Goal: Check status: Check status

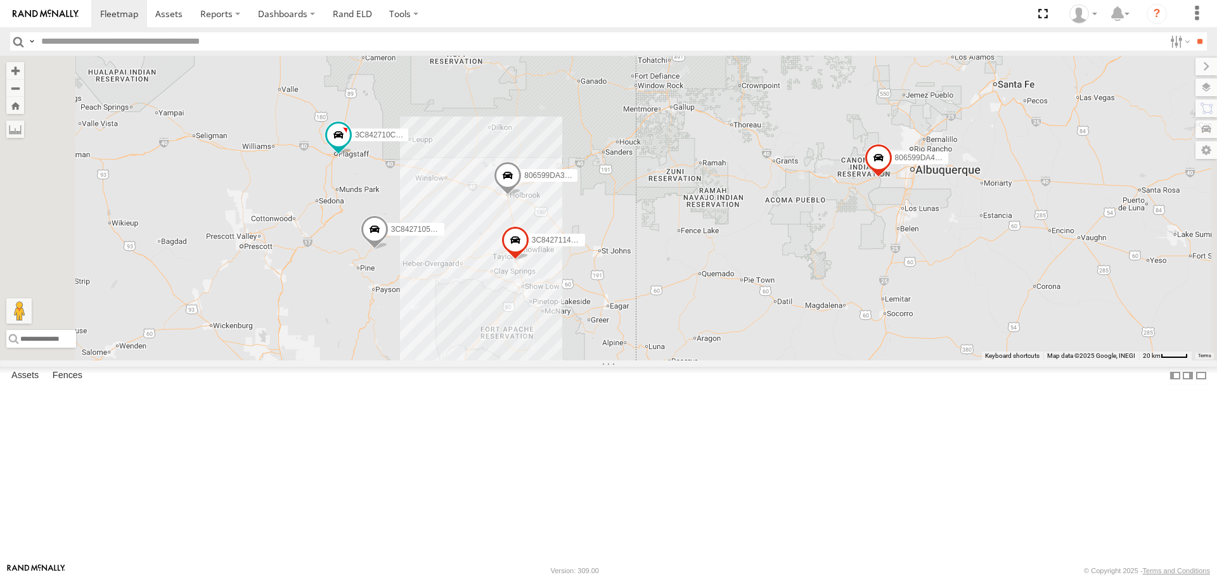
click at [0, 0] on div "806599DA3CB0/ 2" at bounding box center [0, 0] width 0 height 0
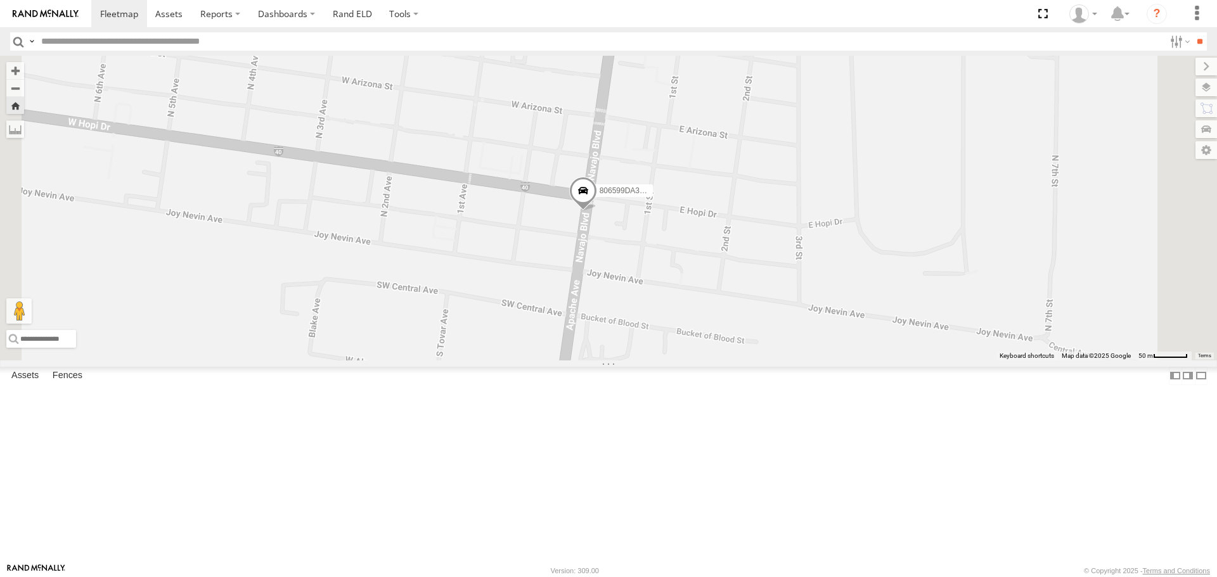
drag, startPoint x: 781, startPoint y: 309, endPoint x: 748, endPoint y: 320, distance: 35.3
click at [748, 320] on div "806599DA3CB0/ 2" at bounding box center [608, 208] width 1217 height 304
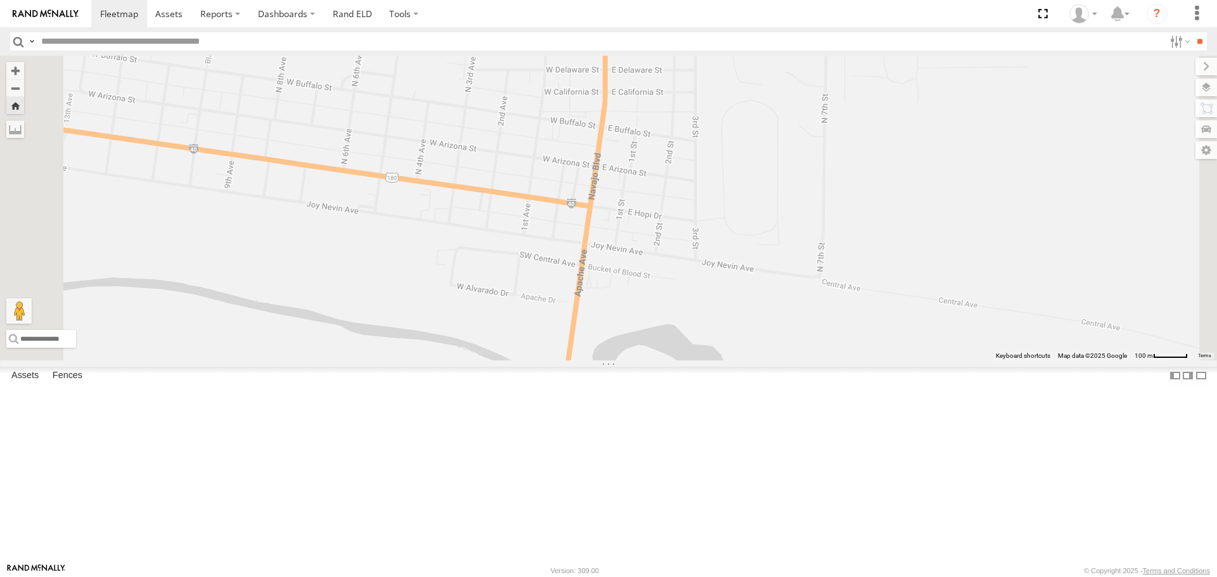
click at [0, 0] on div "806599DA3CB0/ 2" at bounding box center [0, 0] width 0 height 0
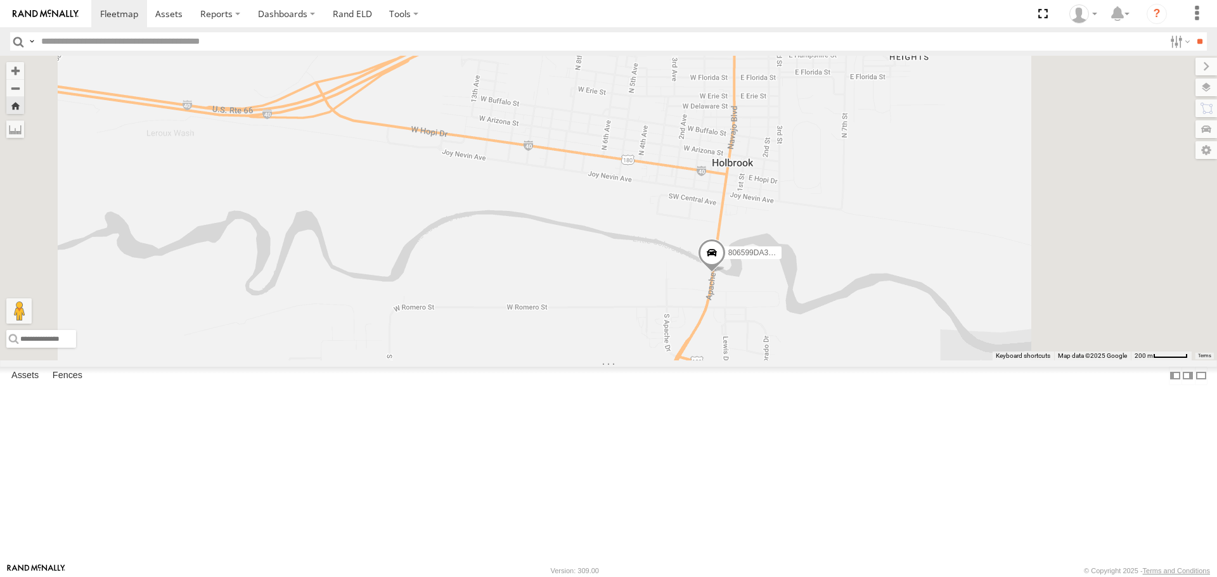
drag, startPoint x: 991, startPoint y: 411, endPoint x: 911, endPoint y: 408, distance: 79.9
click at [911, 360] on div "806599DA3CB0/ 2" at bounding box center [608, 208] width 1217 height 304
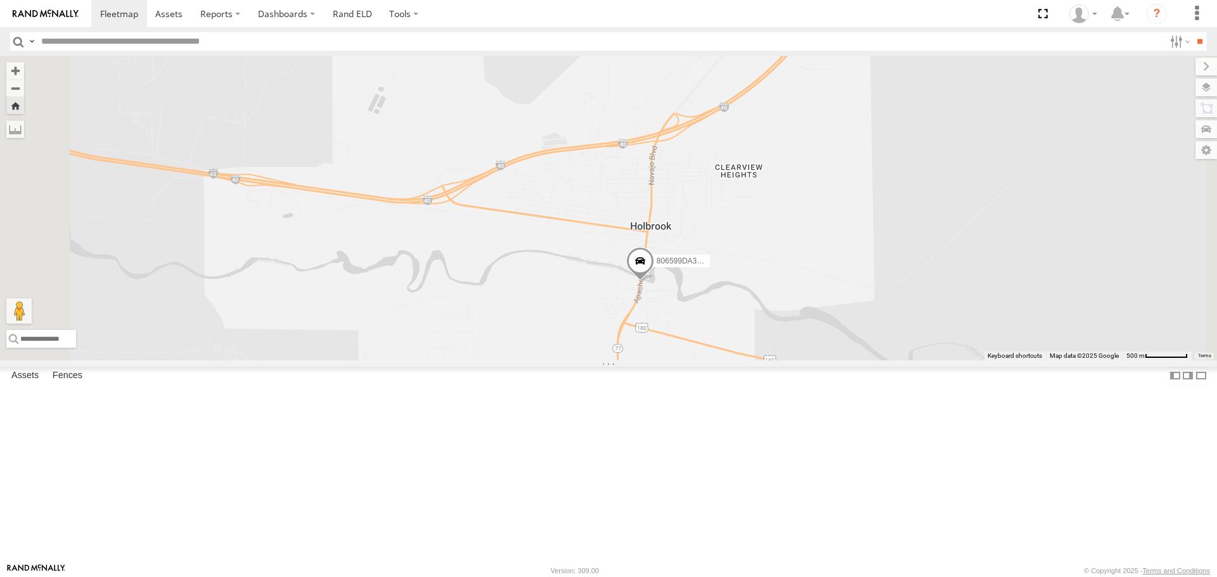
drag, startPoint x: 896, startPoint y: 403, endPoint x: 816, endPoint y: 398, distance: 80.0
click at [816, 360] on div "806599DA3CB0/ 2" at bounding box center [608, 208] width 1217 height 304
click at [653, 281] on span at bounding box center [639, 263] width 28 height 34
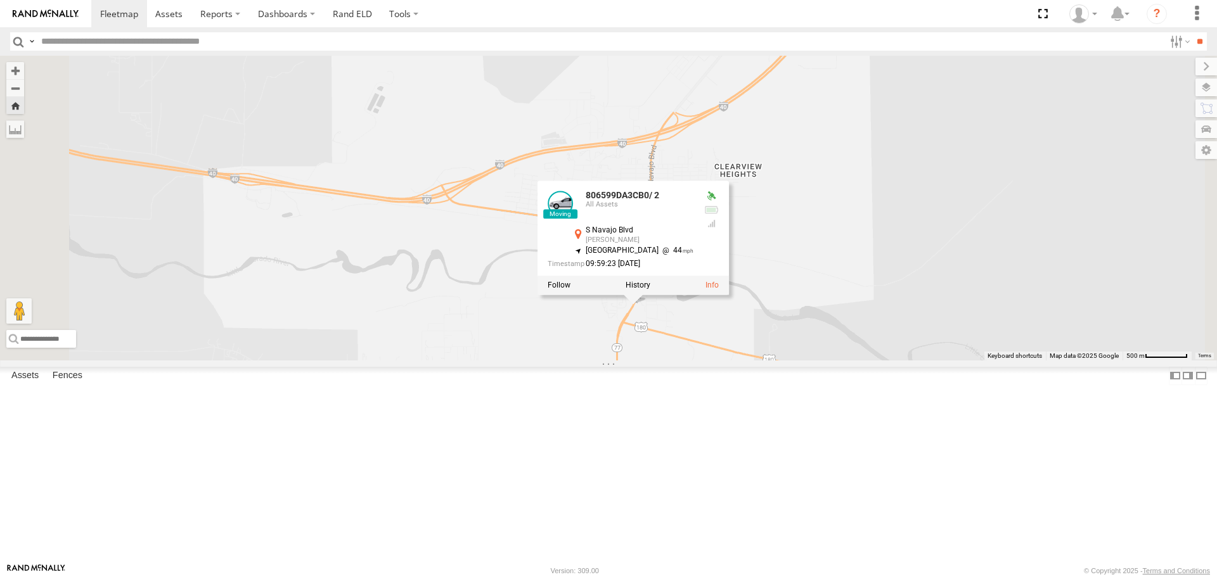
click at [0, 0] on div "3C842710C530/ 20" at bounding box center [0, 0] width 0 height 0
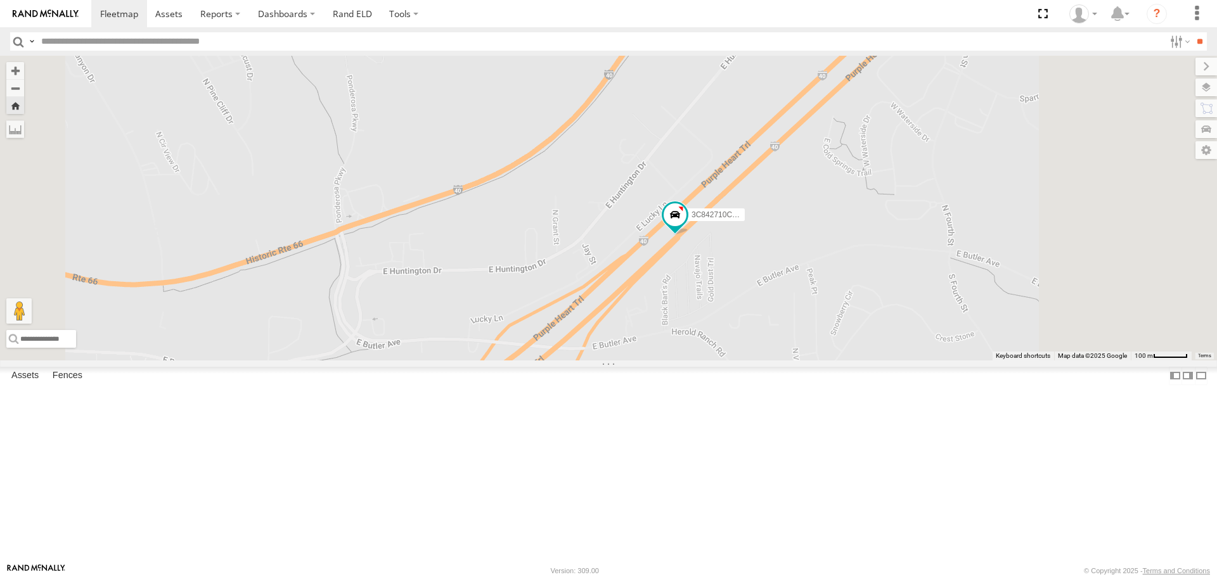
drag, startPoint x: 983, startPoint y: 329, endPoint x: 761, endPoint y: 329, distance: 222.4
click at [764, 336] on div "3C842710C530/ 20" at bounding box center [608, 208] width 1217 height 304
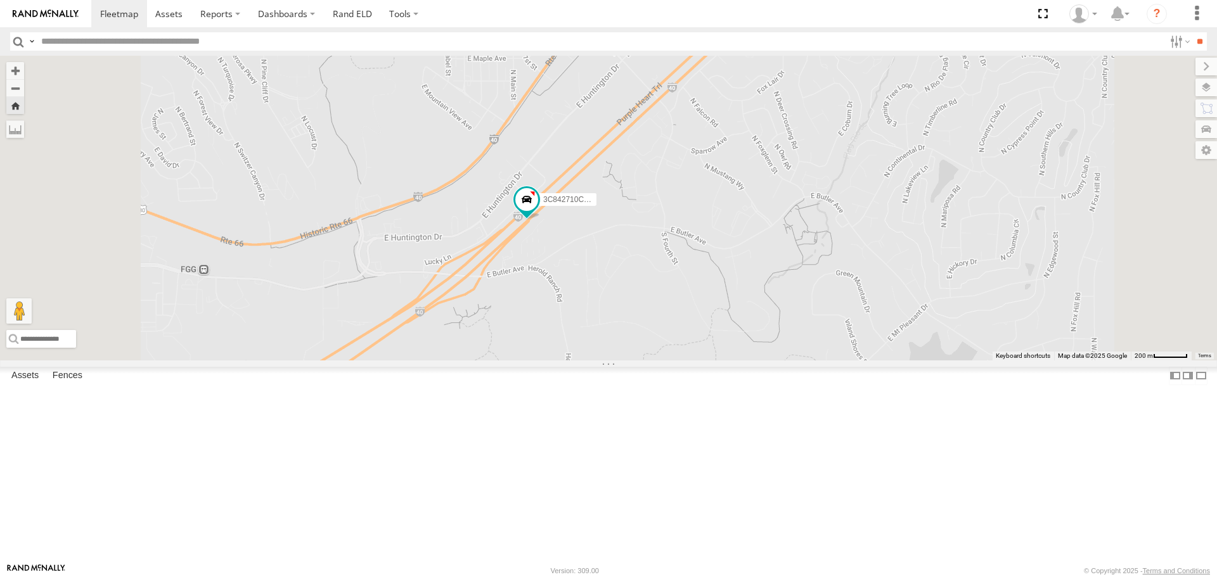
drag, startPoint x: 753, startPoint y: 334, endPoint x: 829, endPoint y: 336, distance: 76.1
click at [829, 336] on div "3C842710C530/ 20" at bounding box center [608, 208] width 1217 height 304
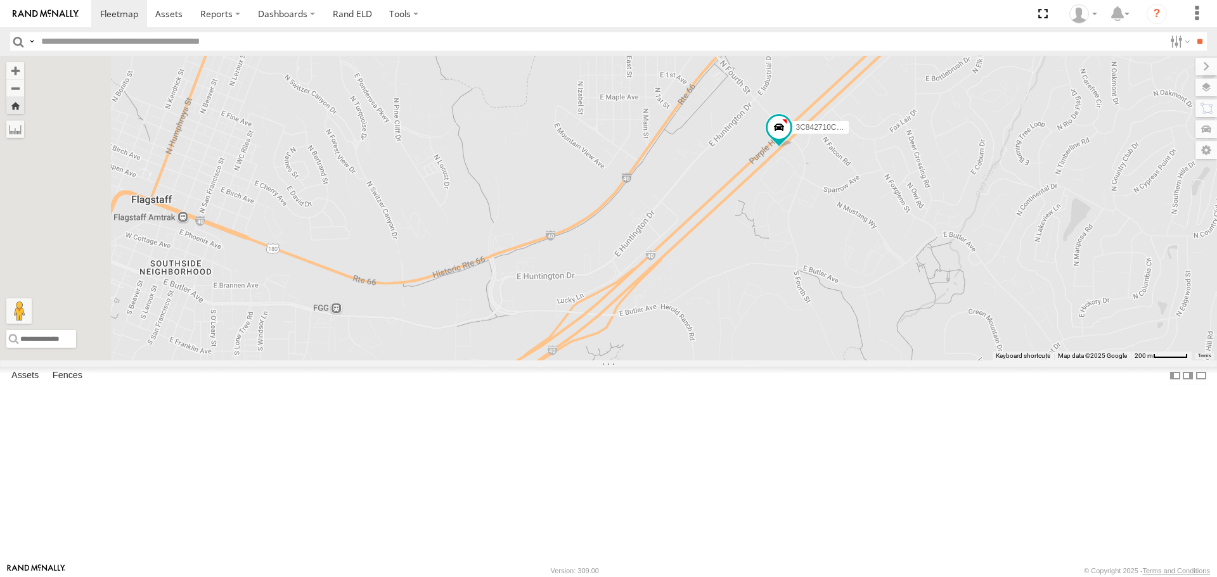
drag, startPoint x: 867, startPoint y: 387, endPoint x: 931, endPoint y: 400, distance: 64.6
click at [931, 360] on div "3C842710C530/ 20" at bounding box center [608, 208] width 1217 height 304
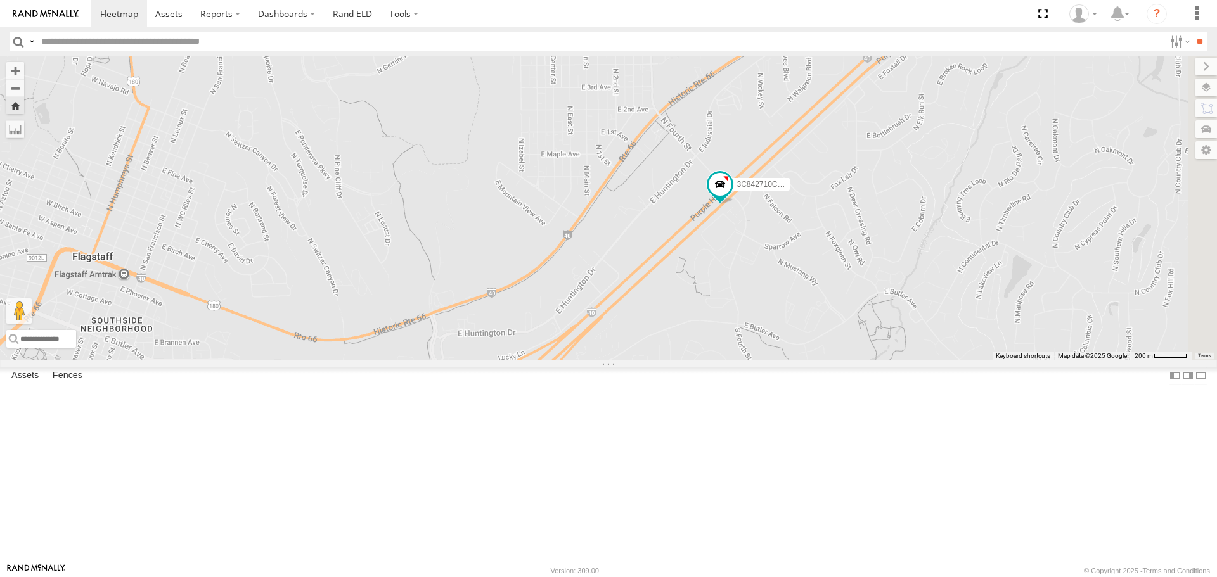
drag, startPoint x: 919, startPoint y: 321, endPoint x: 851, endPoint y: 382, distance: 91.1
click at [851, 360] on div "3C842710C530/ 20" at bounding box center [608, 208] width 1217 height 304
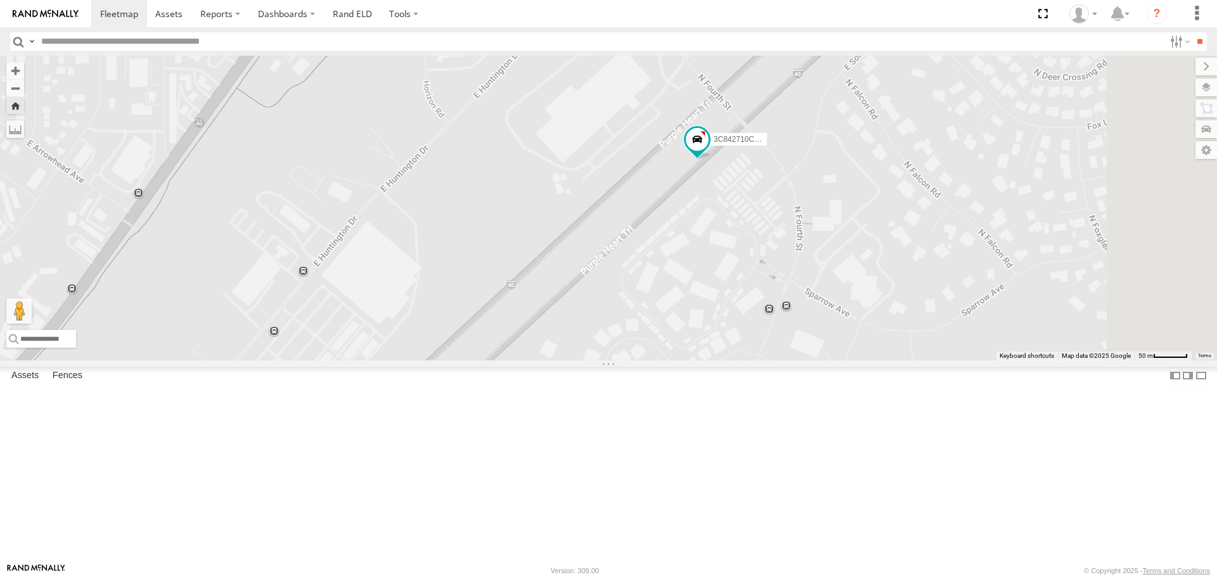
drag, startPoint x: 831, startPoint y: 355, endPoint x: 804, endPoint y: 385, distance: 40.4
click at [804, 360] on div "3C842710C530/ 20" at bounding box center [608, 208] width 1217 height 304
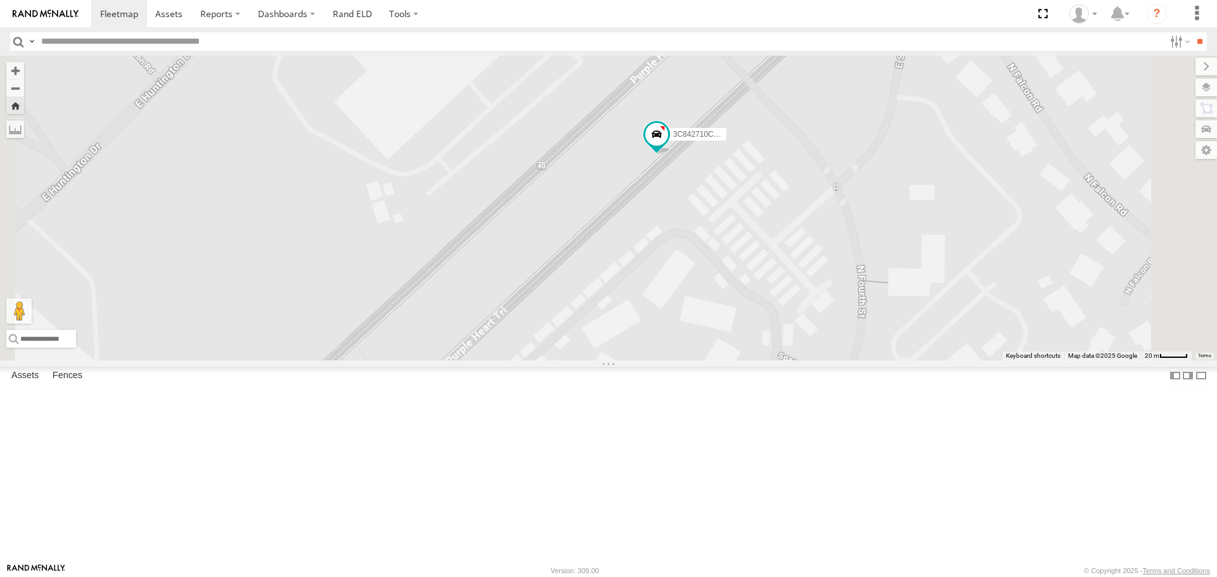
drag, startPoint x: 837, startPoint y: 323, endPoint x: 802, endPoint y: 355, distance: 48.0
click at [802, 355] on div "3C842710C530/ 20" at bounding box center [608, 208] width 1217 height 304
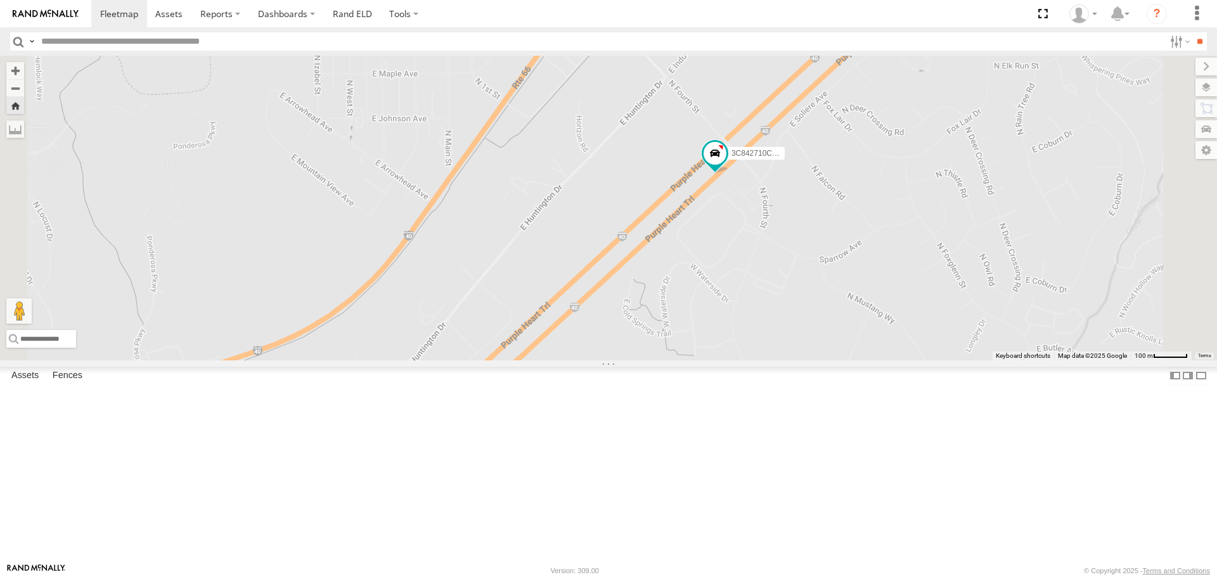
drag, startPoint x: 919, startPoint y: 289, endPoint x: 892, endPoint y: 310, distance: 34.3
click at [892, 310] on div "3C842710C530/ 20" at bounding box center [608, 208] width 1217 height 304
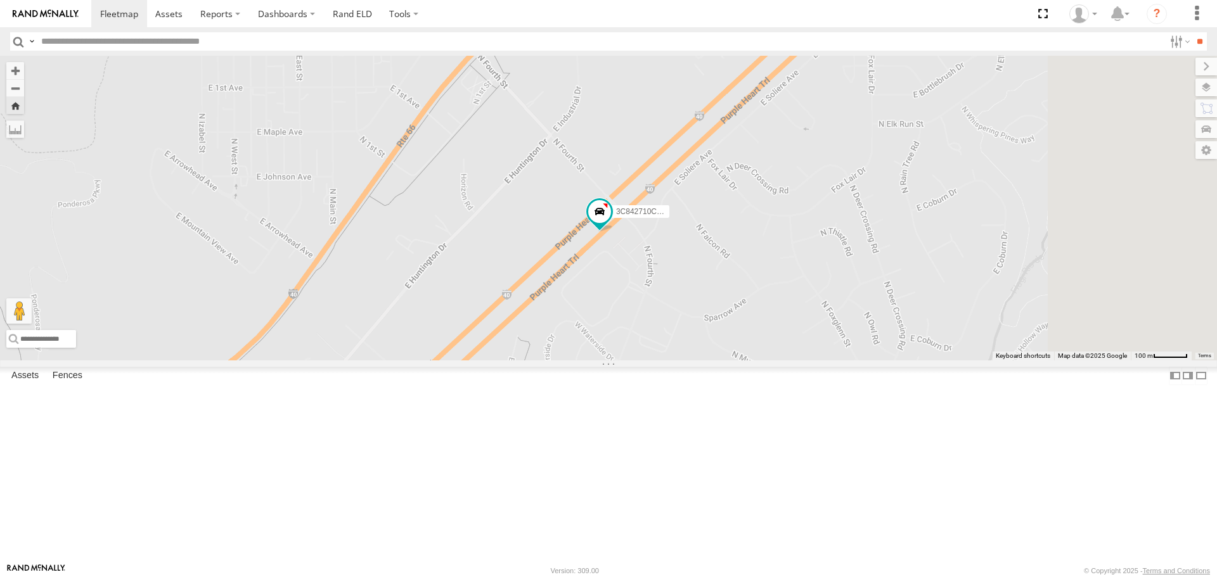
drag, startPoint x: 889, startPoint y: 345, endPoint x: 833, endPoint y: 376, distance: 64.1
click at [833, 360] on div "3C842710C530/ 20" at bounding box center [608, 208] width 1217 height 304
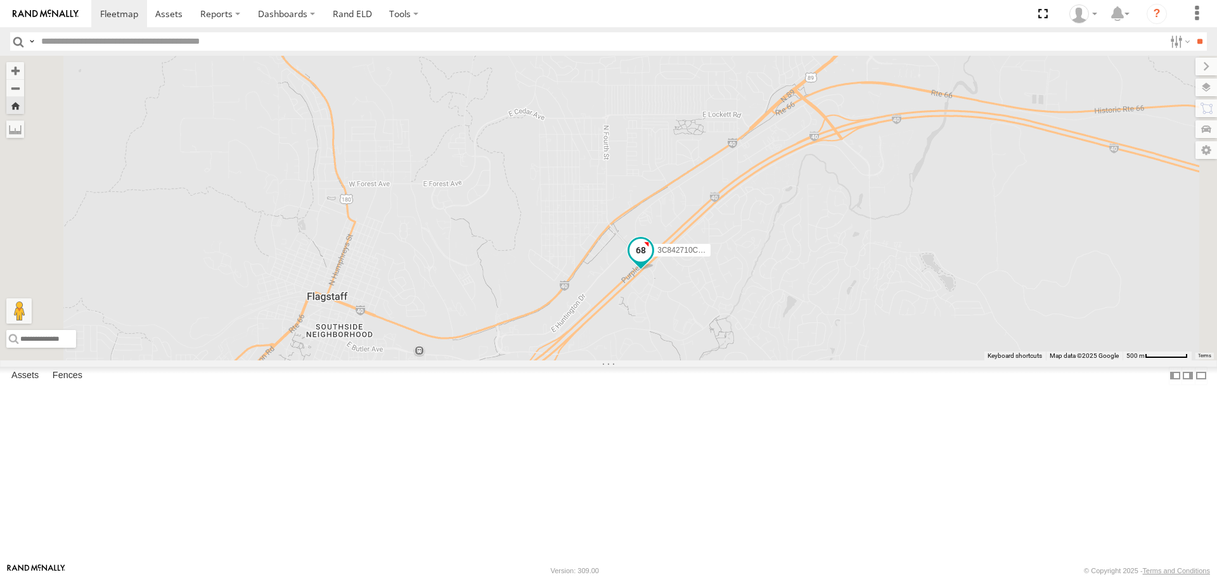
click at [652, 262] on span at bounding box center [640, 250] width 23 height 23
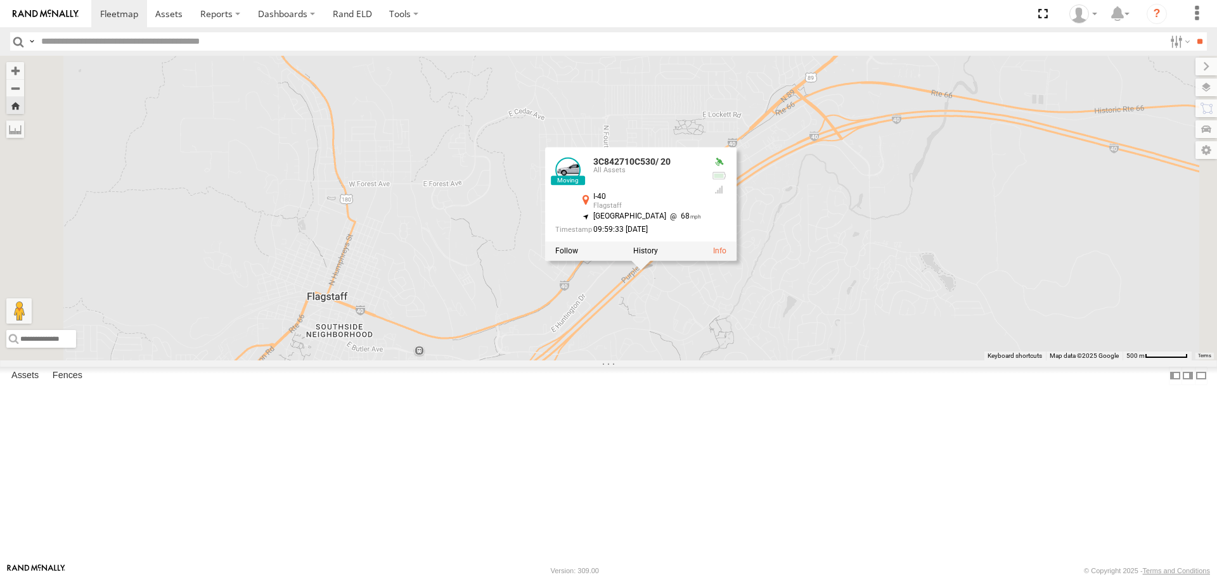
click at [0, 0] on div "All Assets" at bounding box center [0, 0] width 0 height 0
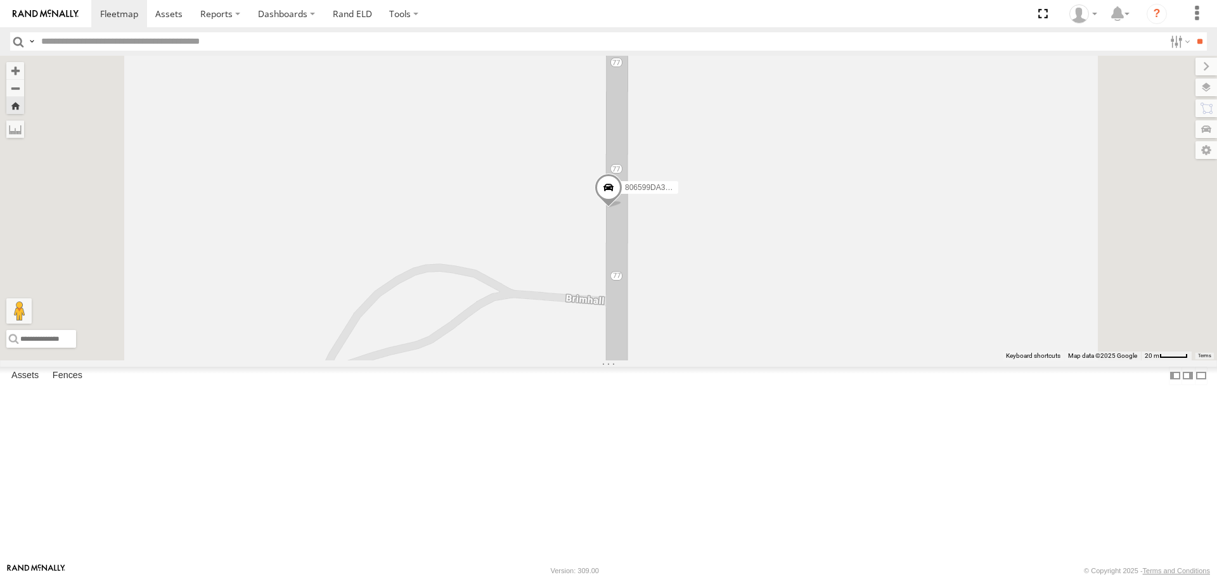
click at [622, 208] on span at bounding box center [608, 191] width 28 height 34
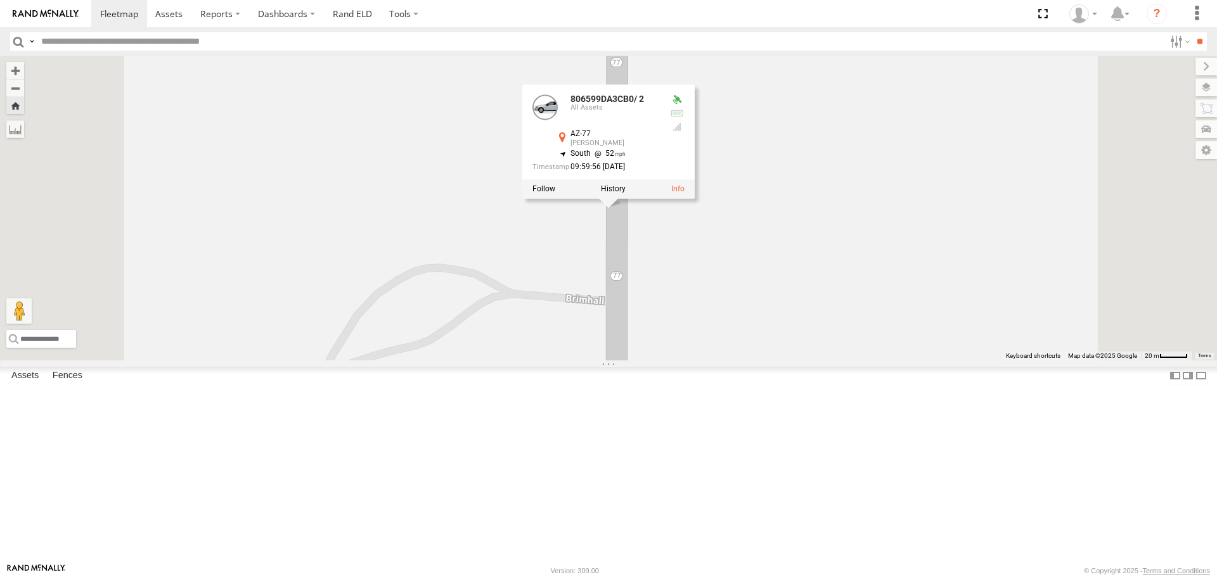
click at [0, 0] on div "All Assets" at bounding box center [0, 0] width 0 height 0
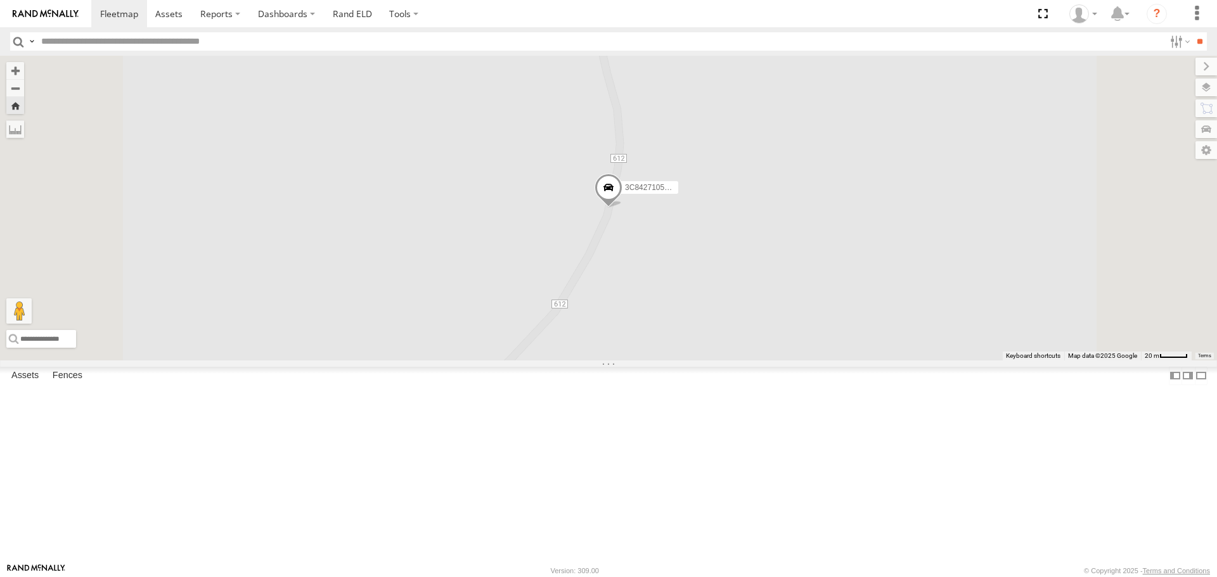
click at [622, 208] on span at bounding box center [608, 191] width 28 height 34
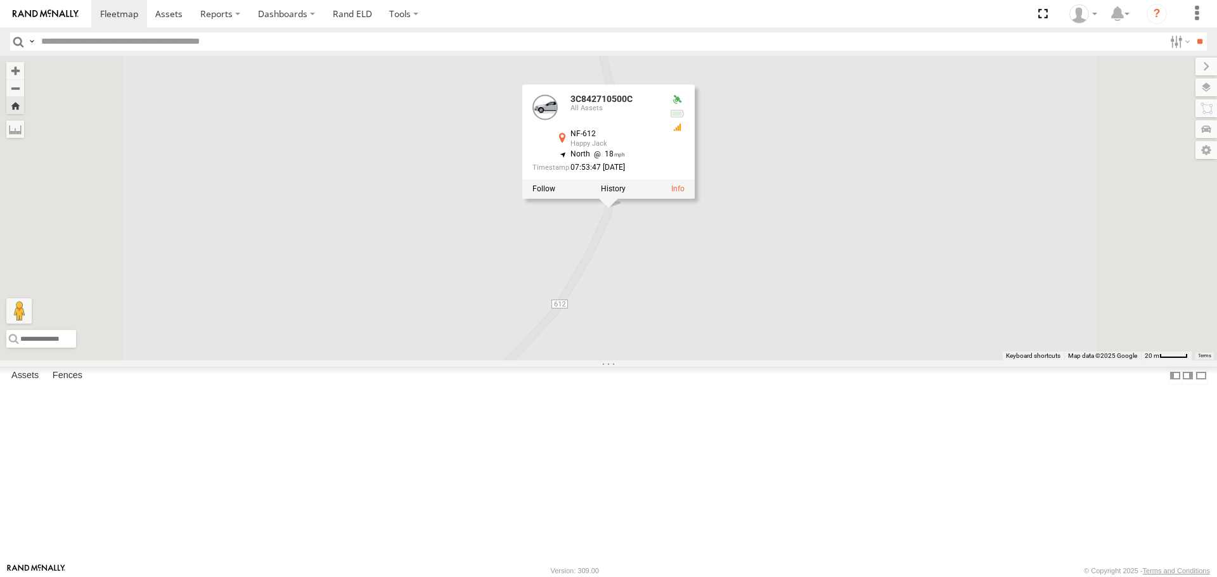
drag, startPoint x: 137, startPoint y: 359, endPoint x: 141, endPoint y: 334, distance: 25.1
click at [0, 0] on div "3C842710C530/ 20 All Assets I-40 Flagstaff 35.18922 -111.62557 Video 806599DA3C…" at bounding box center [0, 0] width 0 height 0
click at [0, 0] on div "806599DA3CB0/ 2" at bounding box center [0, 0] width 0 height 0
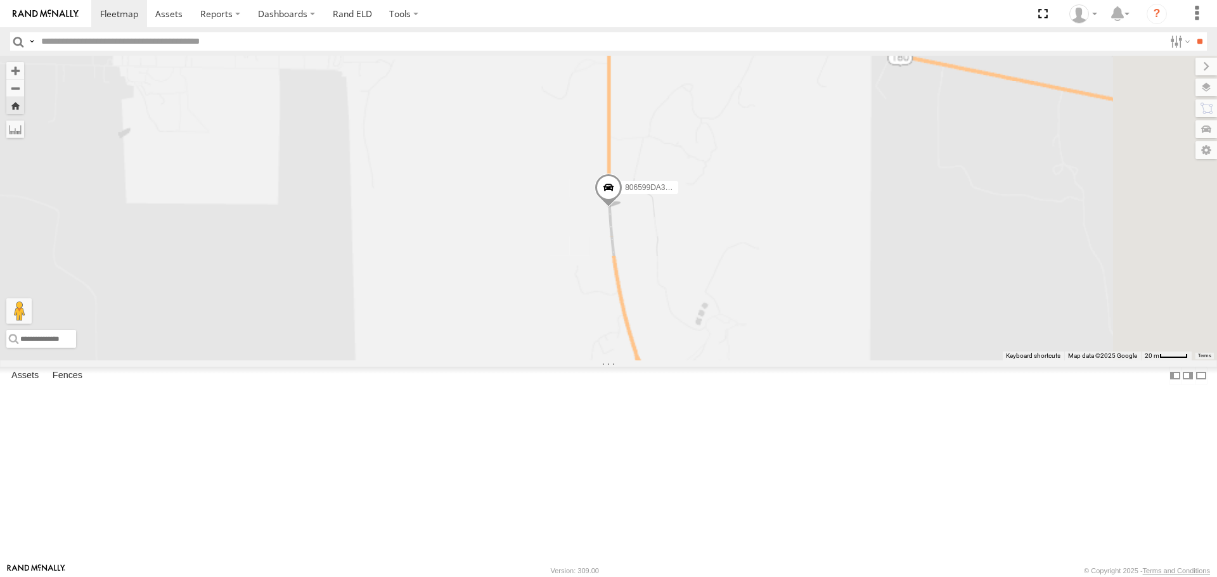
click at [0, 0] on link at bounding box center [0, 0] width 0 height 0
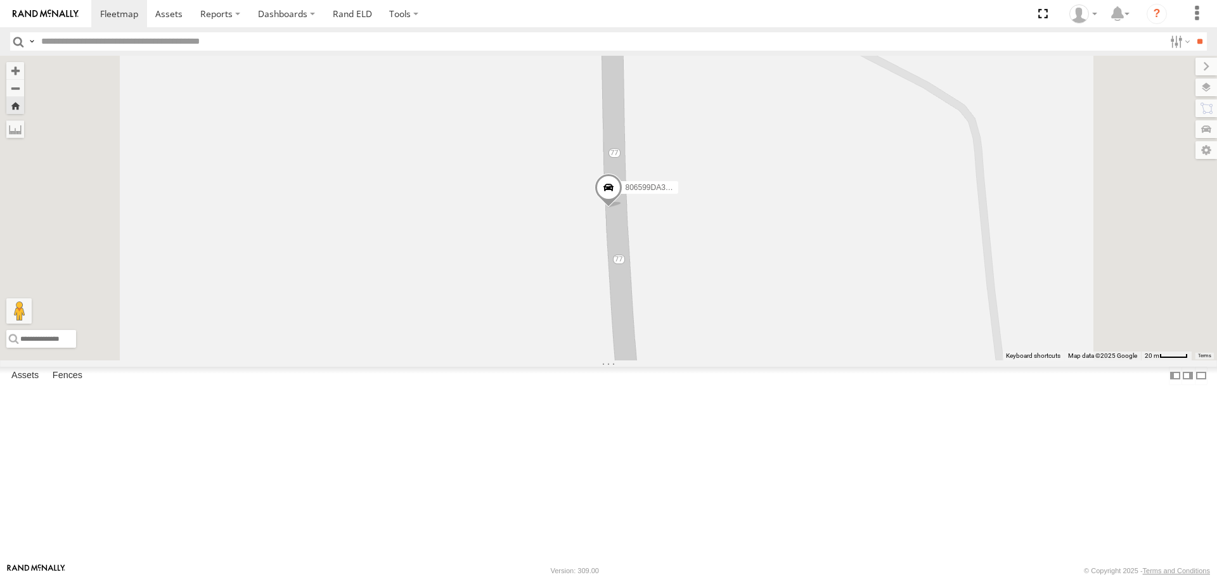
click at [0, 0] on link at bounding box center [0, 0] width 0 height 0
click at [0, 0] on div "Video" at bounding box center [0, 0] width 0 height 0
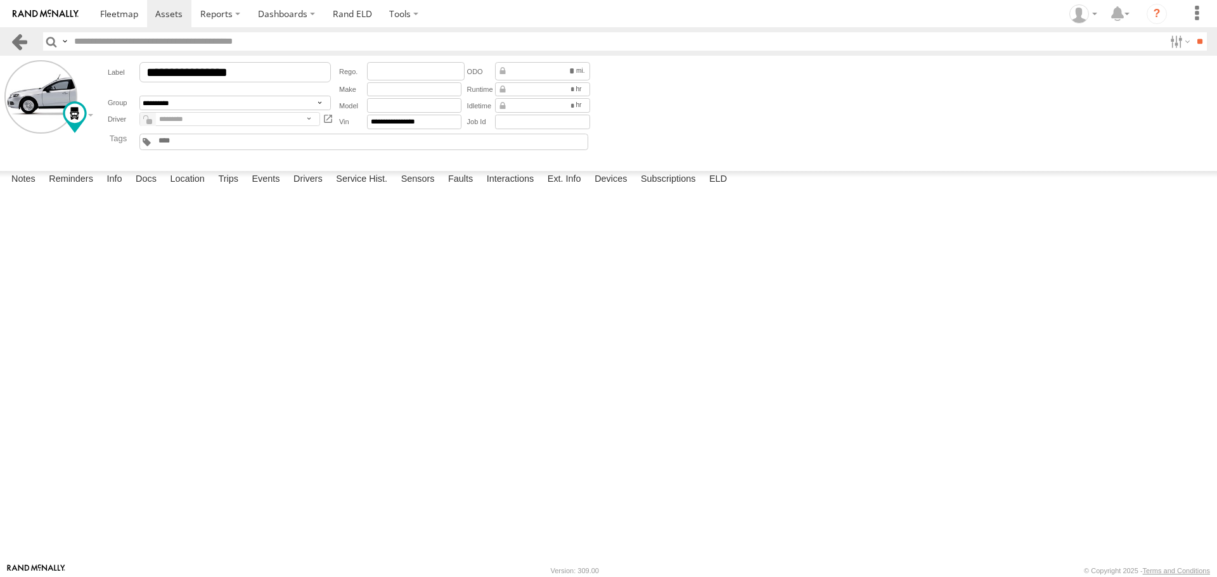
click at [22, 43] on link at bounding box center [19, 41] width 18 height 18
